Goal: Find contact information: Find contact information

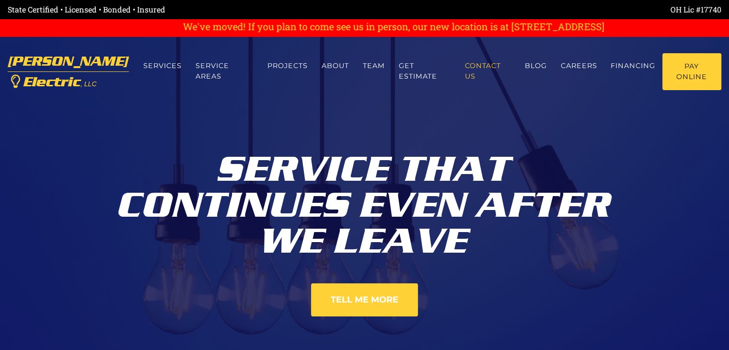
click at [473, 69] on link "Contact us" at bounding box center [487, 71] width 59 height 36
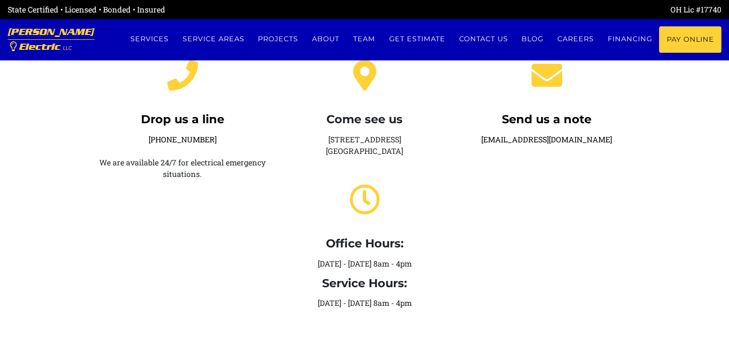
scroll to position [240, 0]
